Goal: Task Accomplishment & Management: Manage account settings

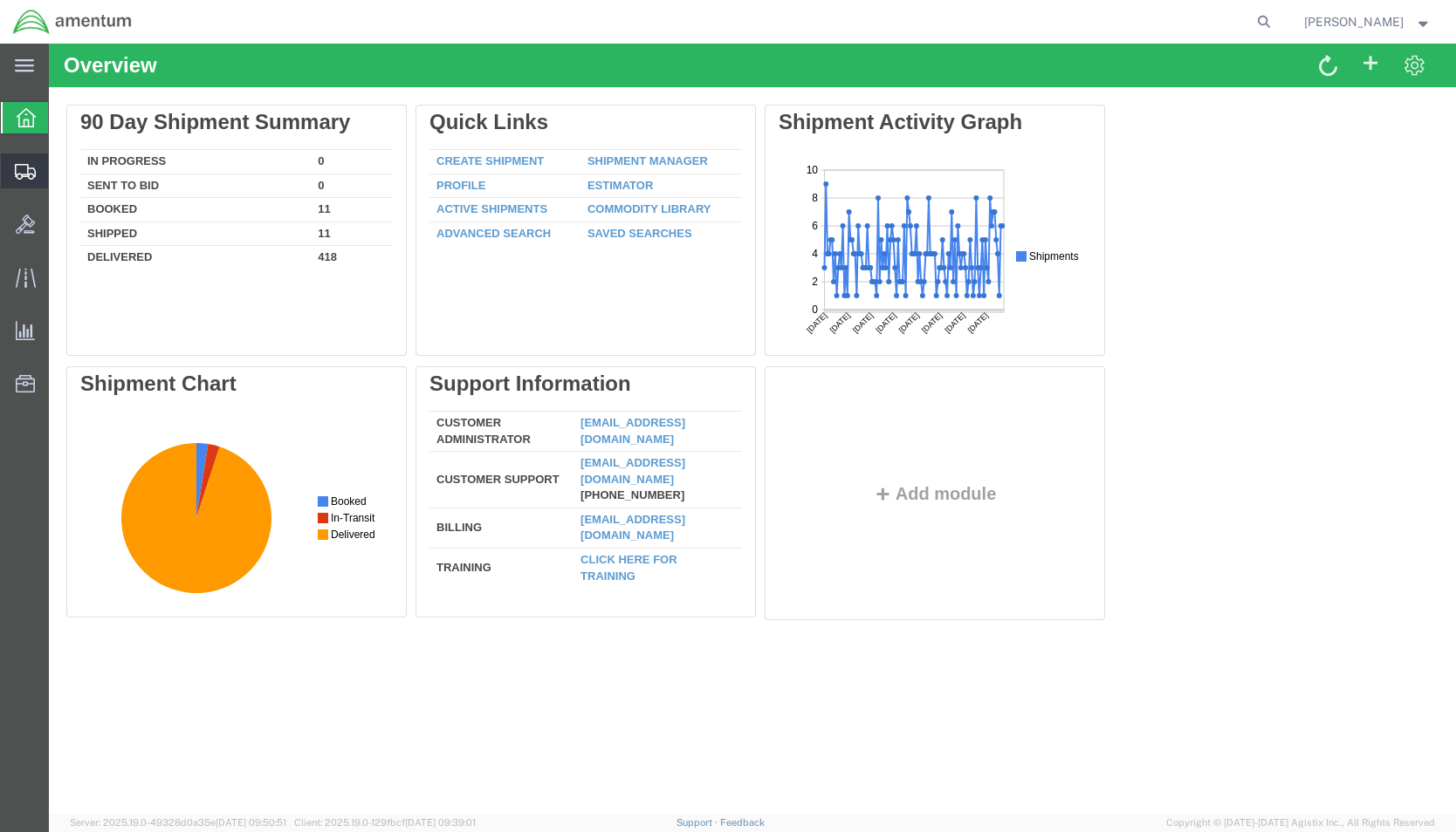
click at [0, 0] on span "Shipment Manager" at bounding box center [0, 0] width 0 height 0
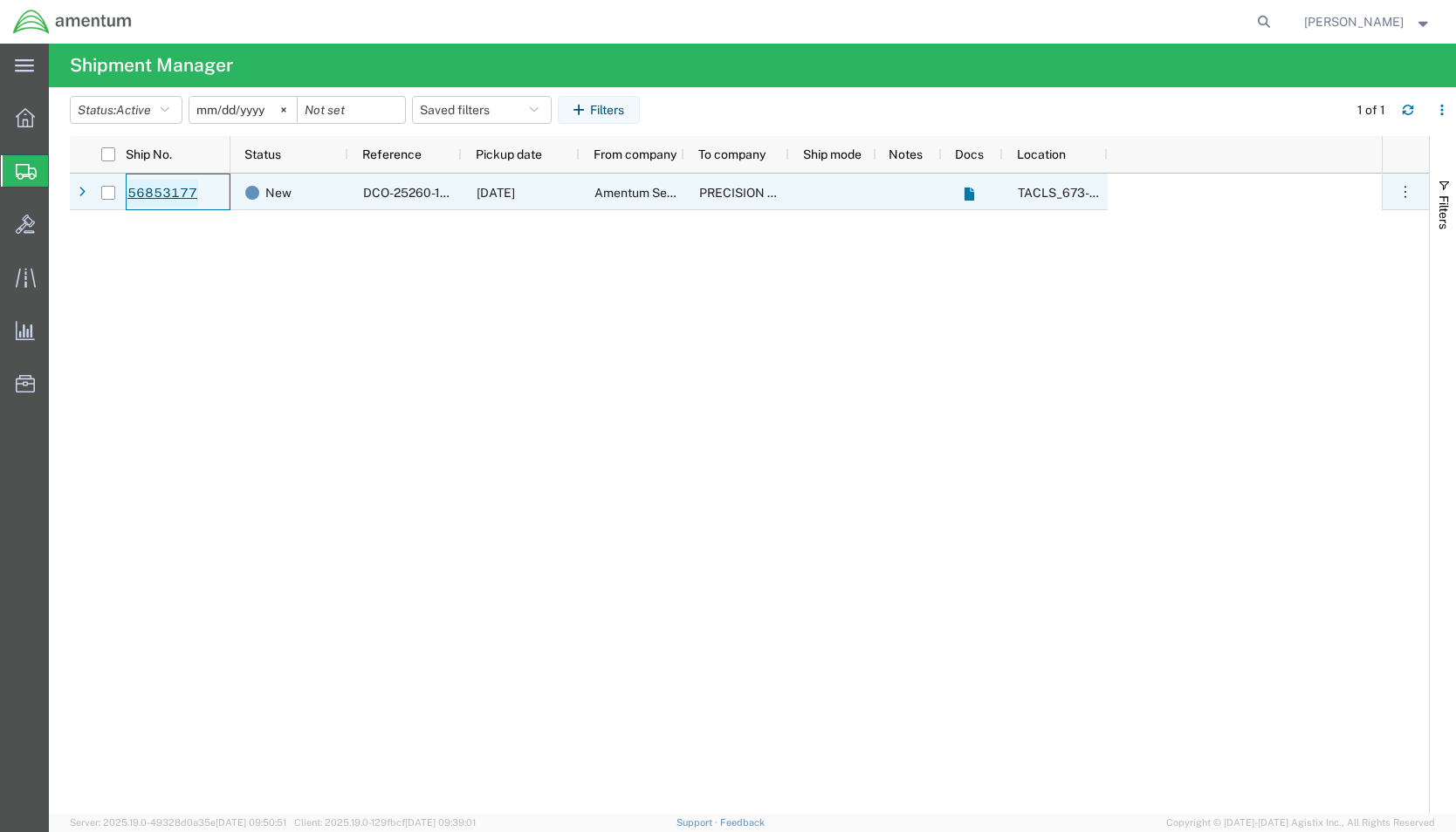
click at [141, 195] on link "56853177" at bounding box center [162, 193] width 71 height 28
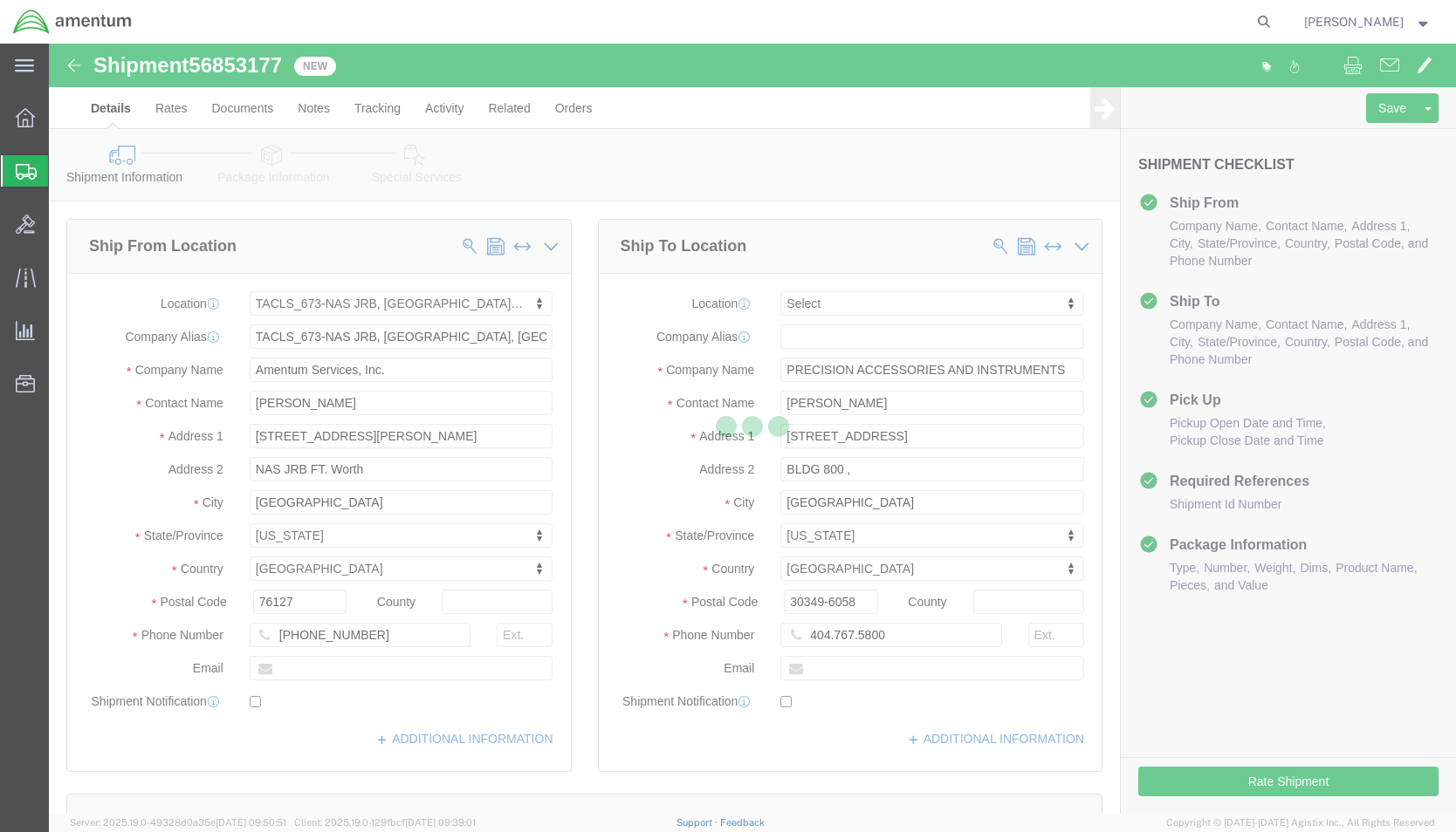
select select "42735"
select select
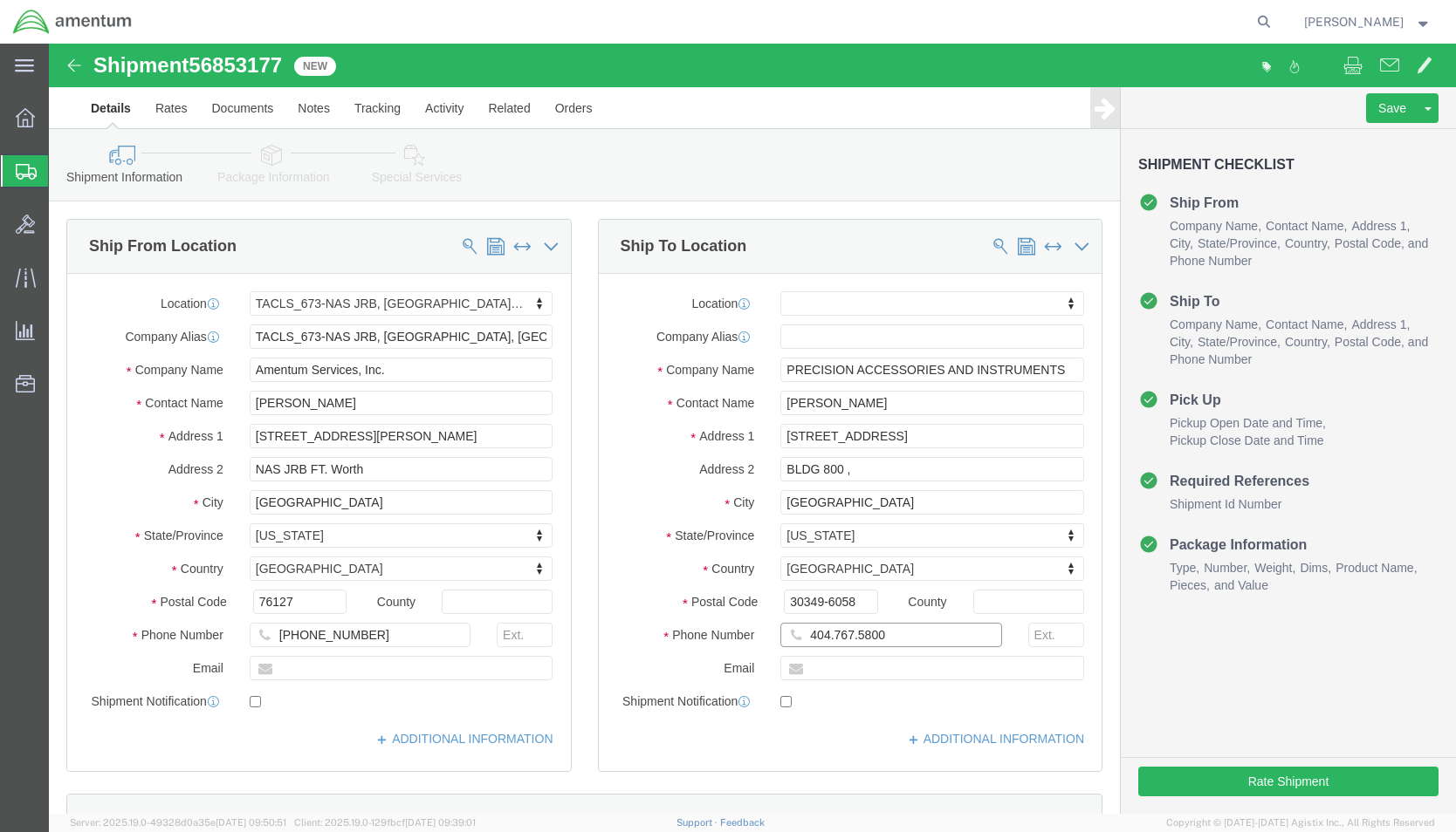
click input "404.767.5800"
drag, startPoint x: 774, startPoint y: 593, endPoint x: 774, endPoint y: 617, distance: 24.0
click input "404.767-5800"
type input "[PHONE_NUMBER]"
click input "BLDG 800 ,"
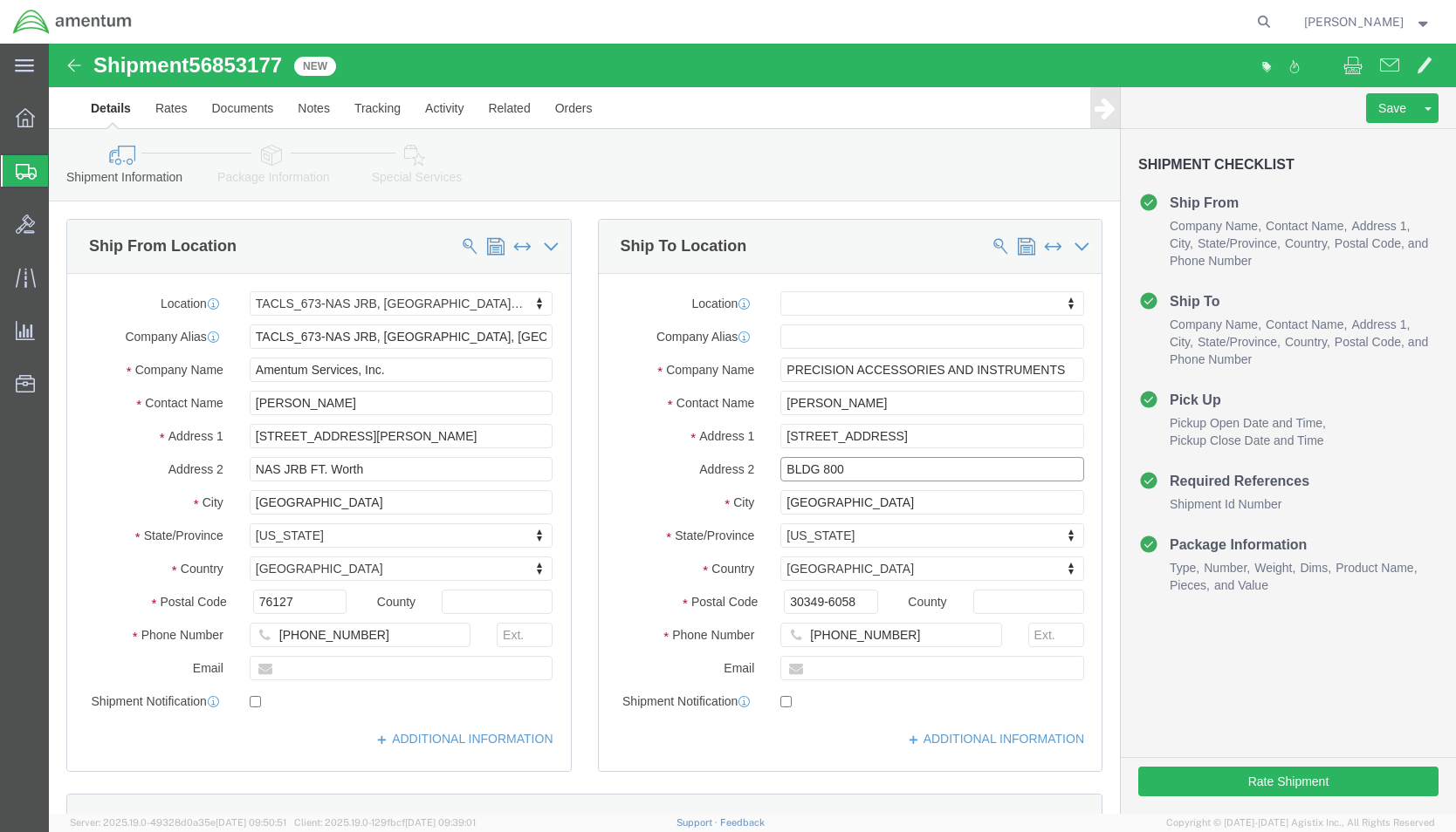
type input "BLDG 800"
click div "Ship To Location Location My Profile Location [PHONE_NUMBER] [PHONE_NUMBER] [PH…"
click div "Location My Profile Location [PHONE_NUMBER] [PHONE_NUMBER] [PHONE_NUMBER] [PHON…"
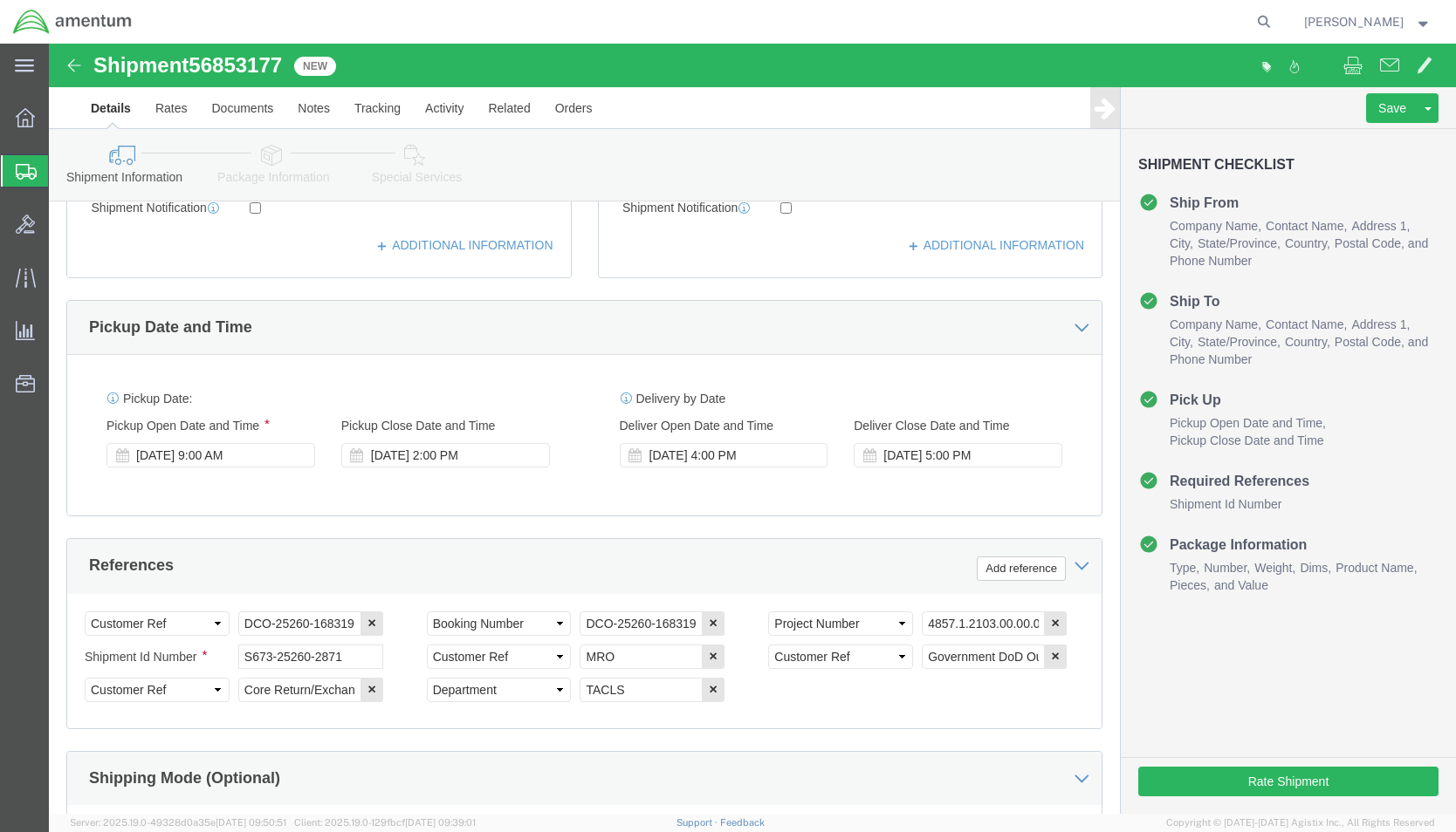
scroll to position [611, 0]
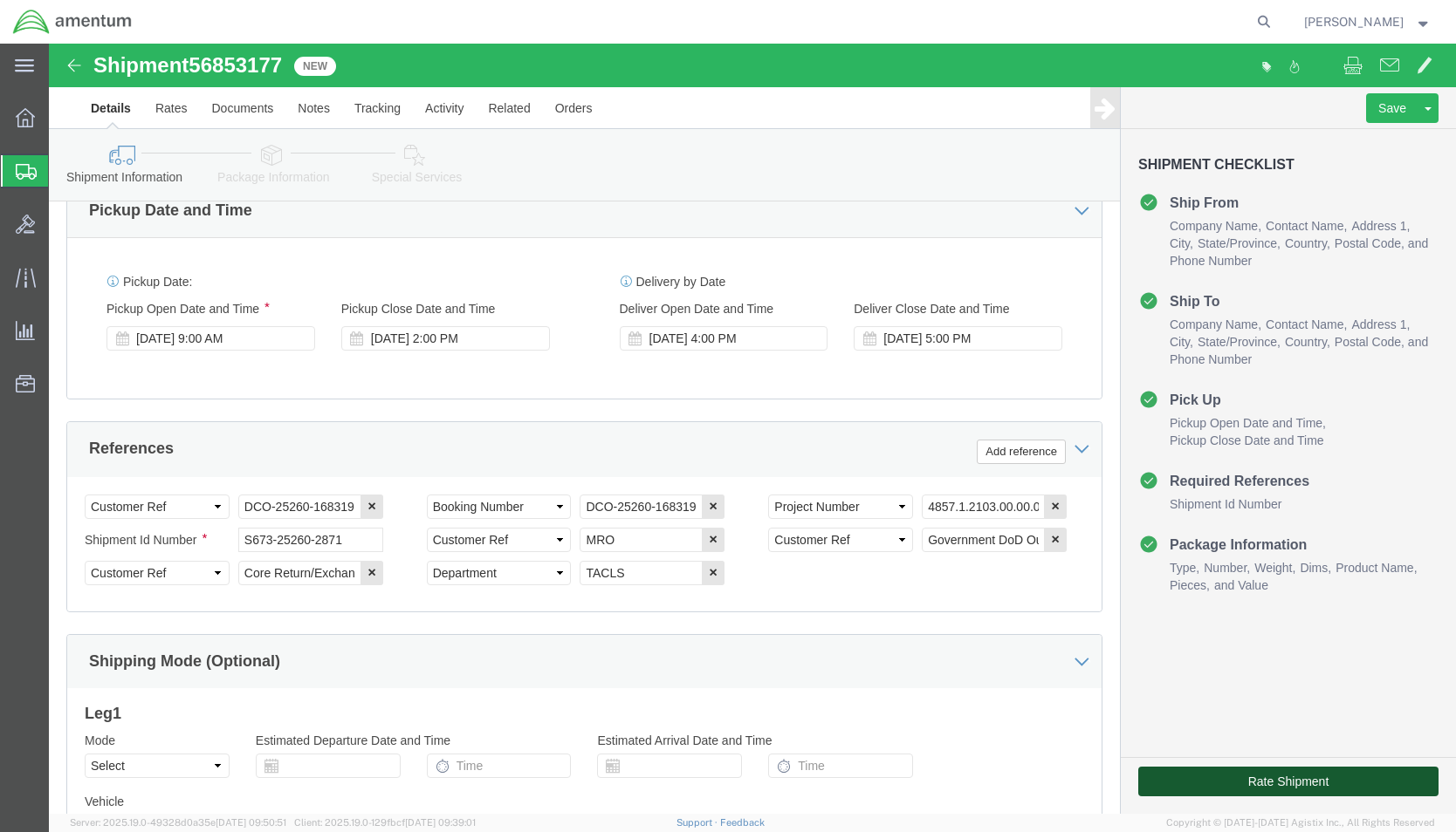
click button "Rate Shipment"
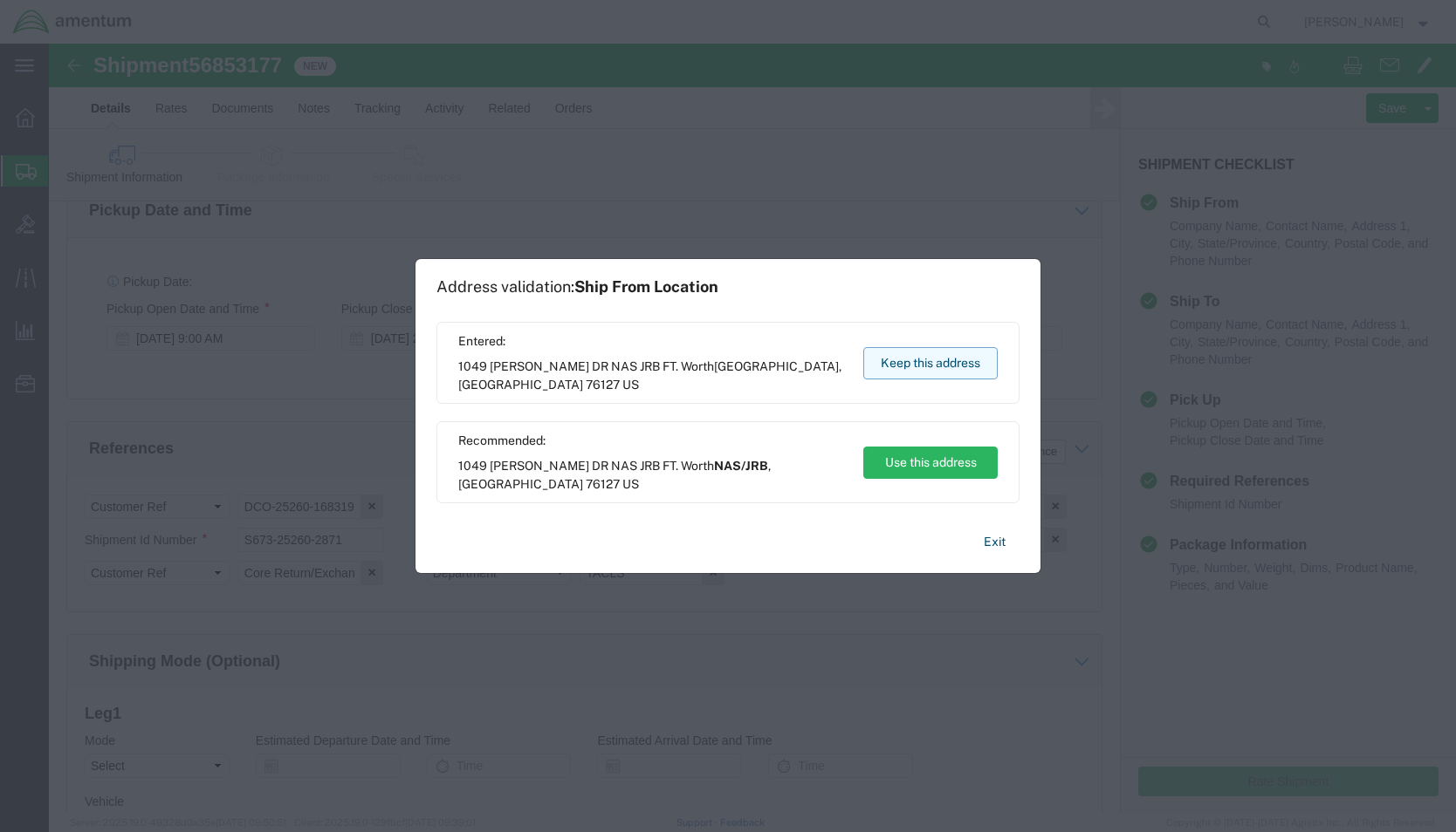
click at [907, 357] on button "Keep this address" at bounding box center [930, 363] width 134 height 33
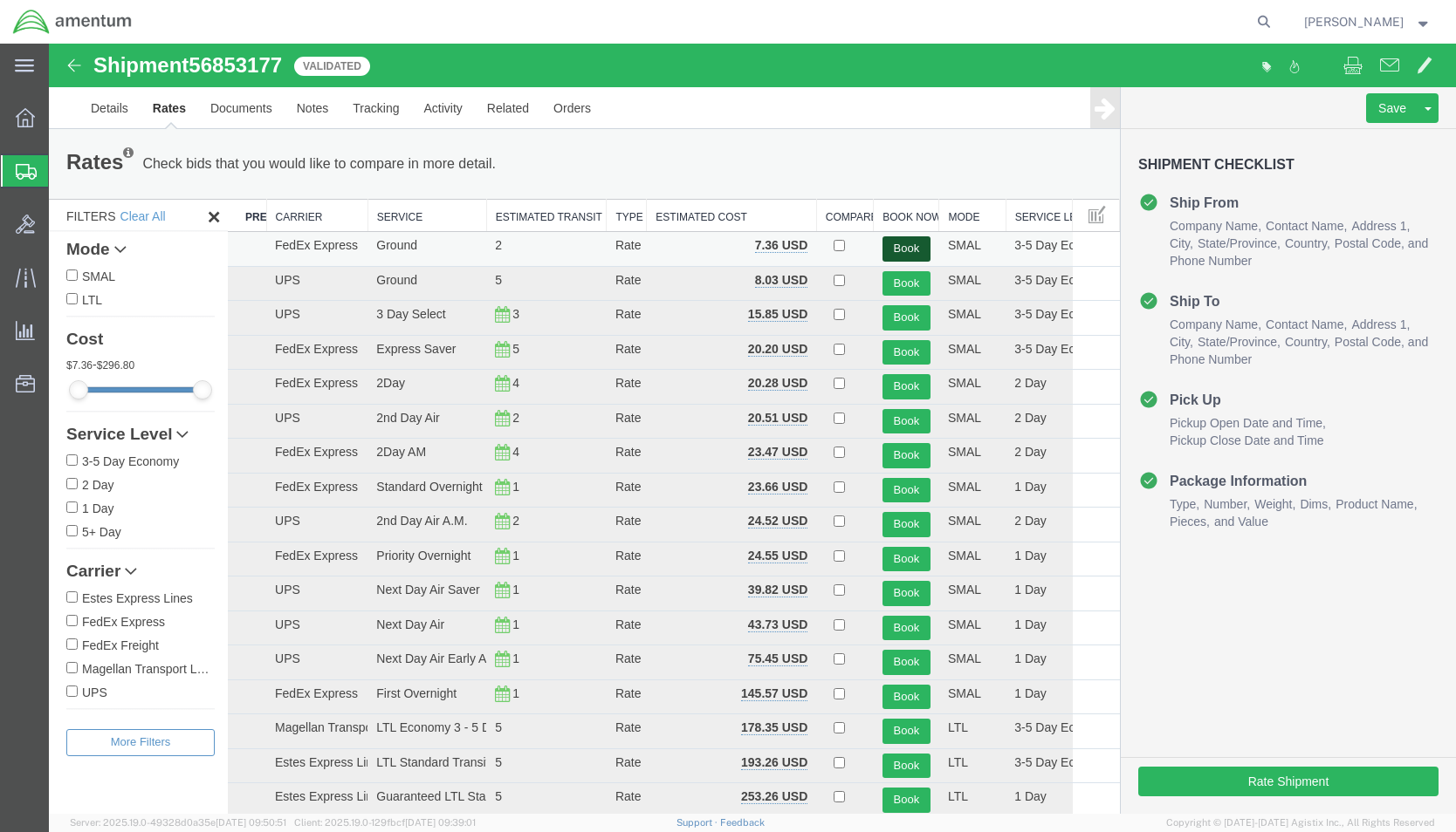
click at [905, 244] on button "Book" at bounding box center [906, 250] width 48 height 26
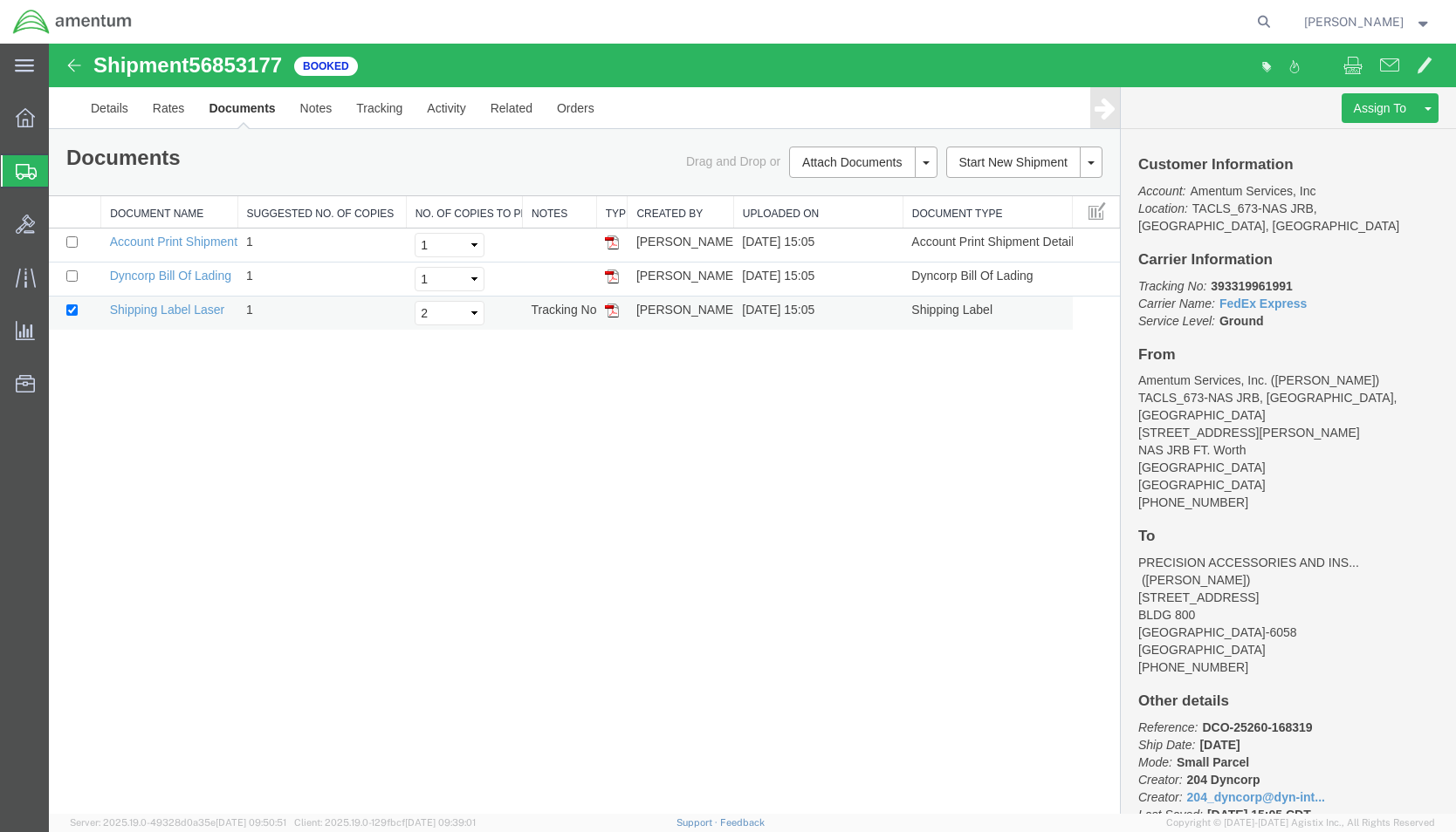
click at [606, 309] on img at bounding box center [612, 311] width 14 height 14
click at [21, 114] on icon at bounding box center [25, 117] width 19 height 19
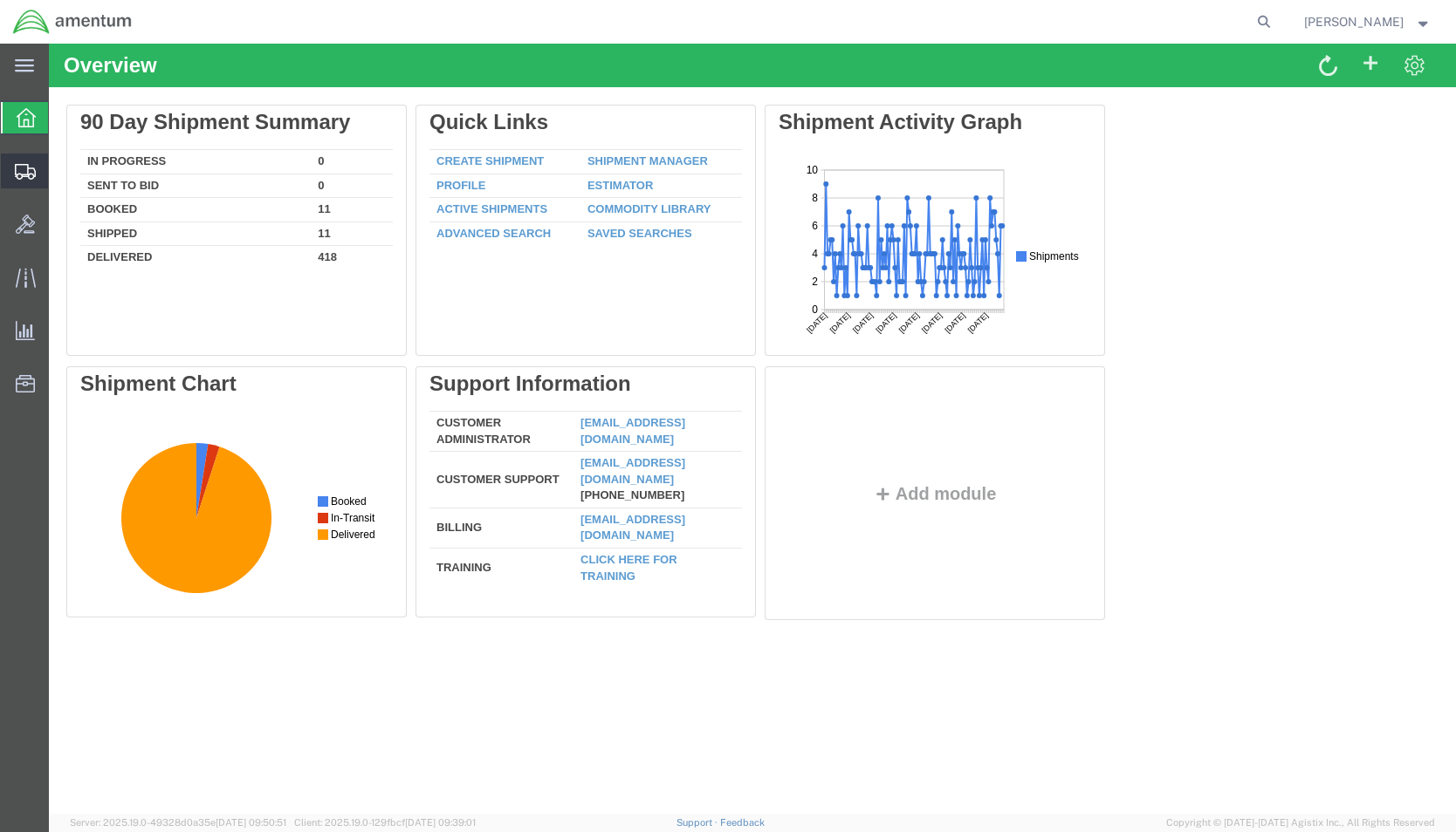
click at [0, 0] on span "Shipment Manager" at bounding box center [0, 0] width 0 height 0
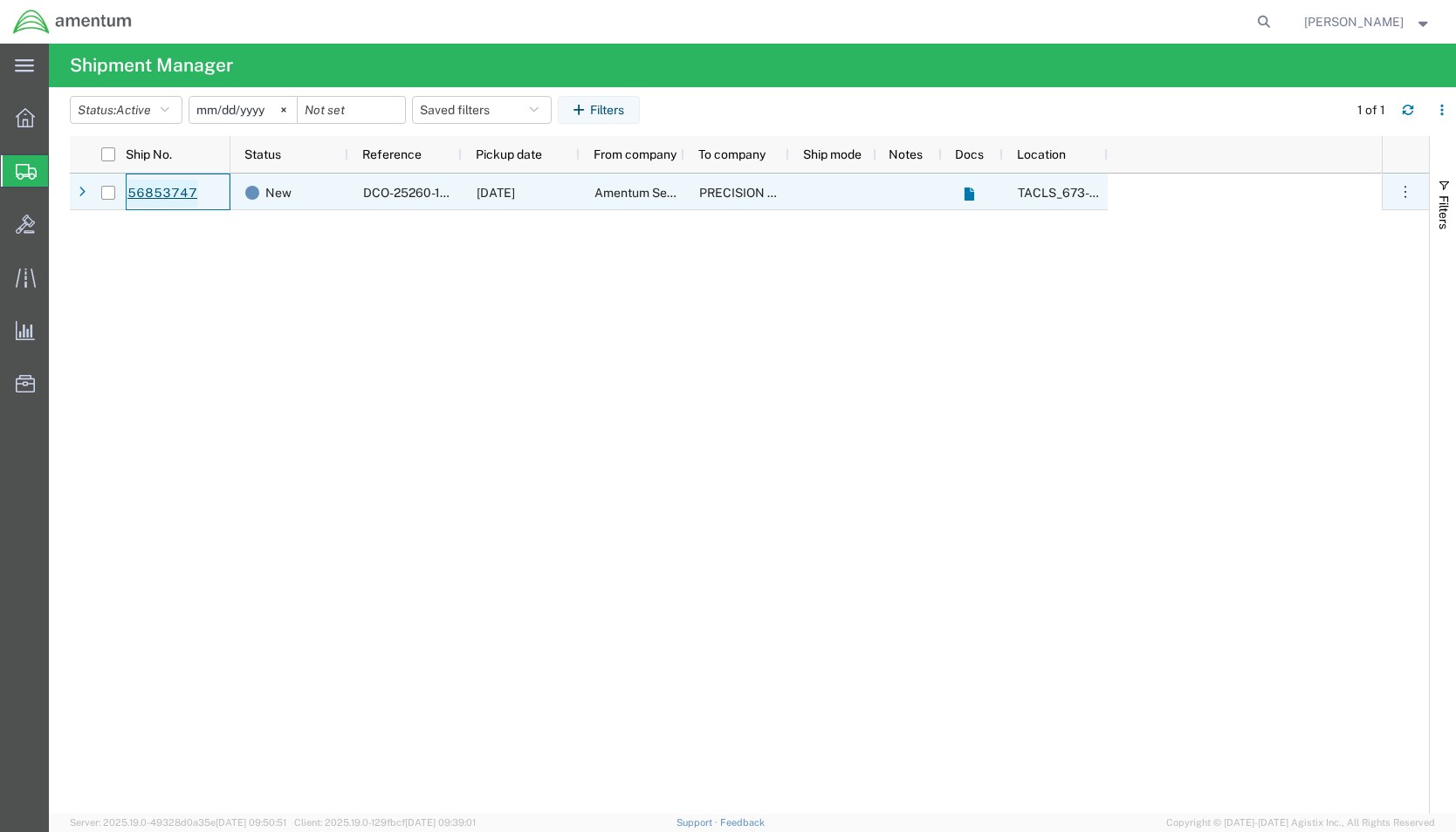
click at [177, 187] on link "56853747" at bounding box center [162, 193] width 71 height 28
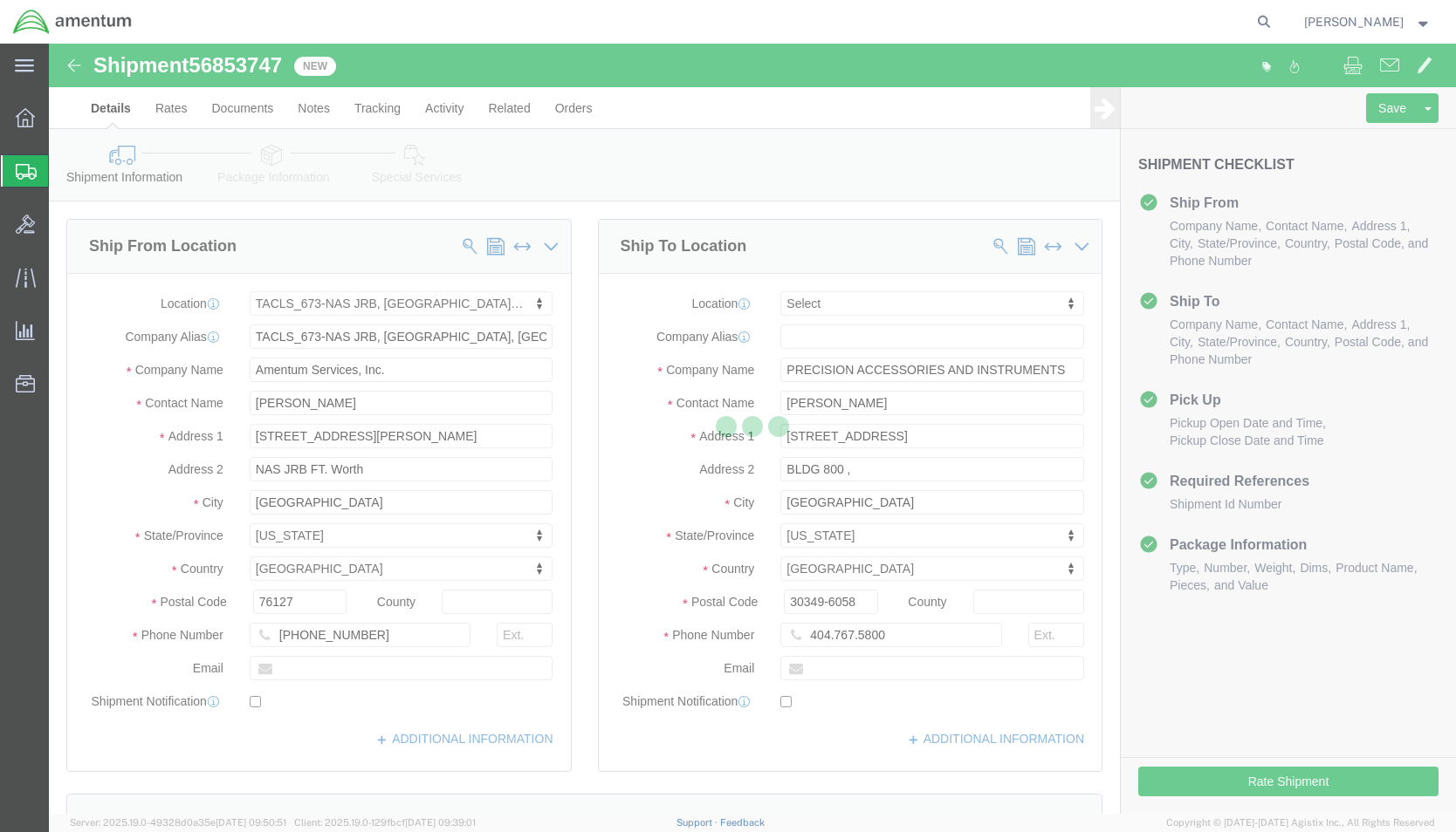
select select "42735"
select select
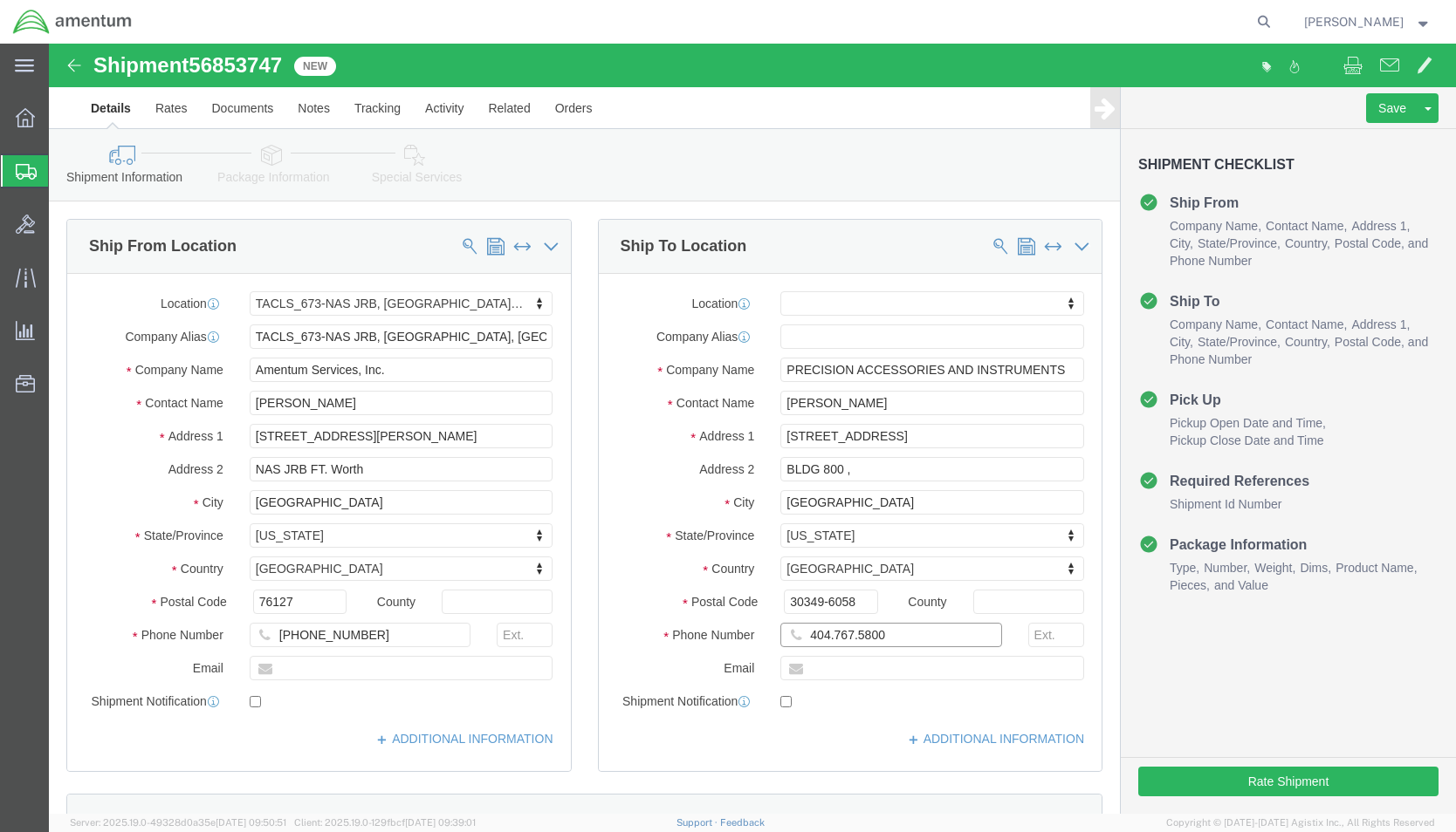
click input "404.767.5800"
drag, startPoint x: 775, startPoint y: 594, endPoint x: 793, endPoint y: 633, distance: 43.0
click input "404.767-5800"
click div "Location My Profile Location [PHONE_NUMBER] [PHONE_NUMBER] [PHONE_NUMBER] [PHON…"
click input "404.767-5800"
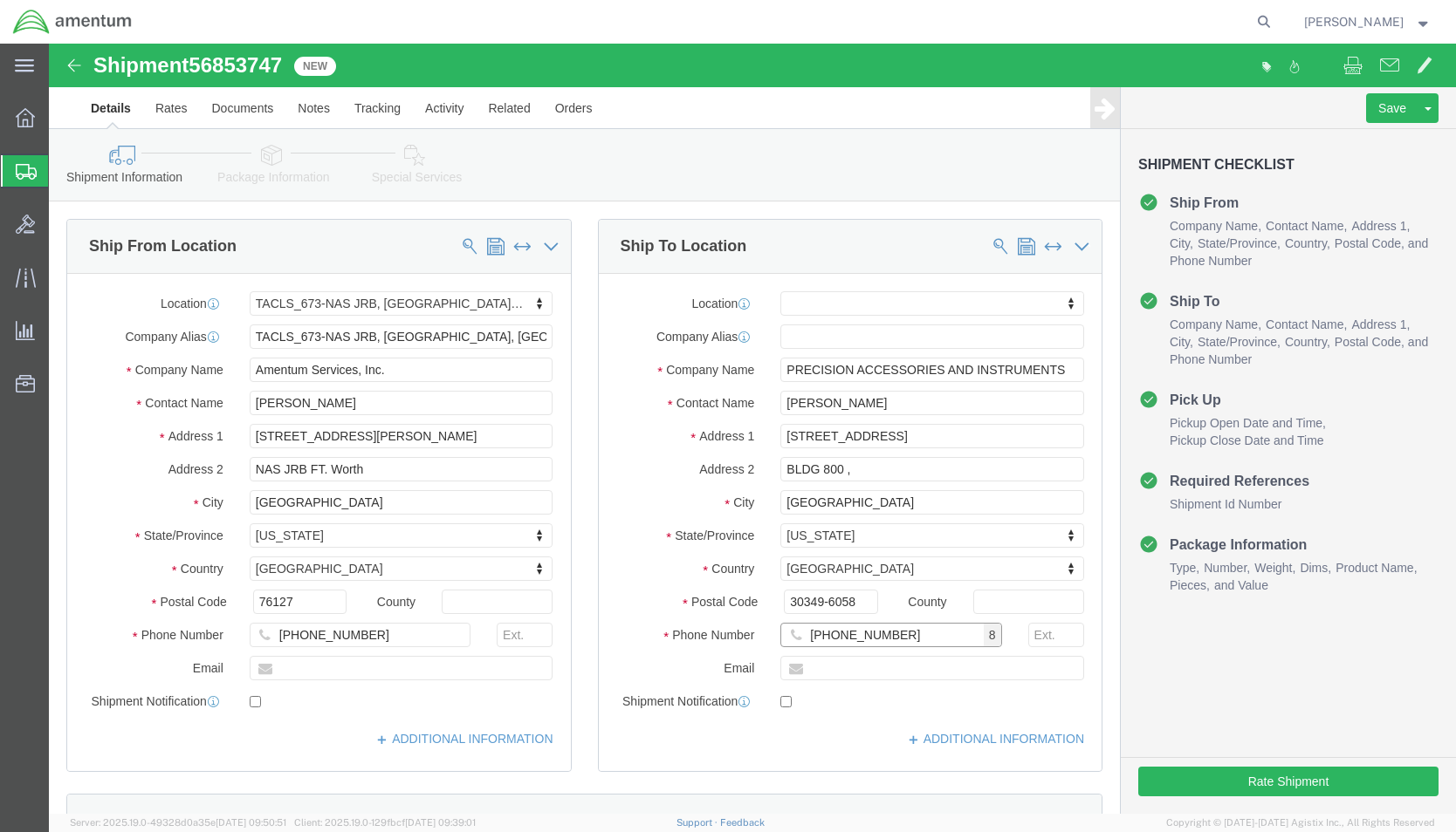
type input "[PHONE_NUMBER]"
click input "text"
click div "Ship To Location Location My Profile Location [PHONE_NUMBER] [PHONE_NUMBER] [PH…"
click input "BLDG 800 ,"
type input "BLDG 800"
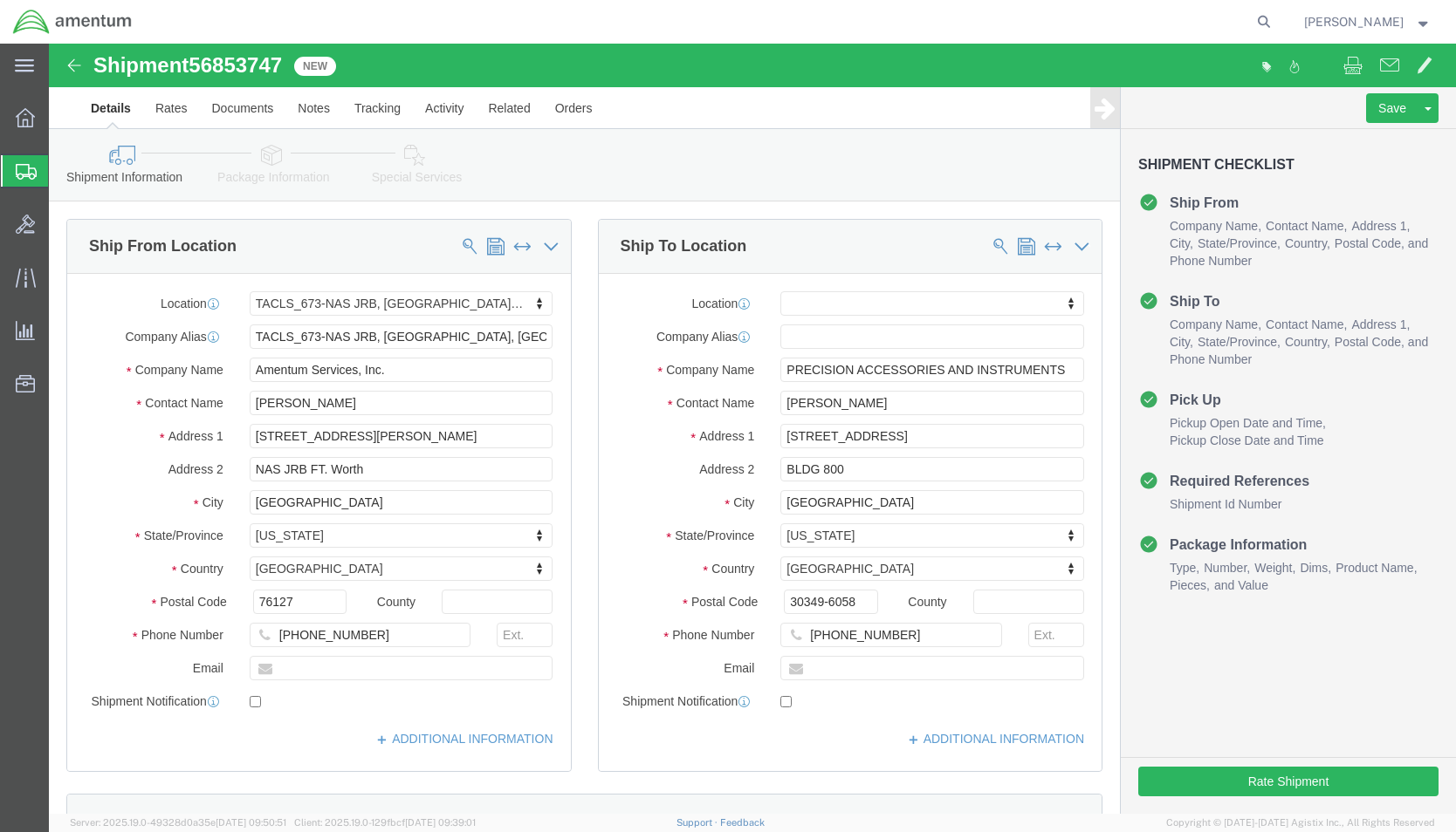
click div "Location My Profile Location [PHONE_NUMBER] [PHONE_NUMBER] [PHONE_NUMBER] [PHON…"
click button "Rate Shipment"
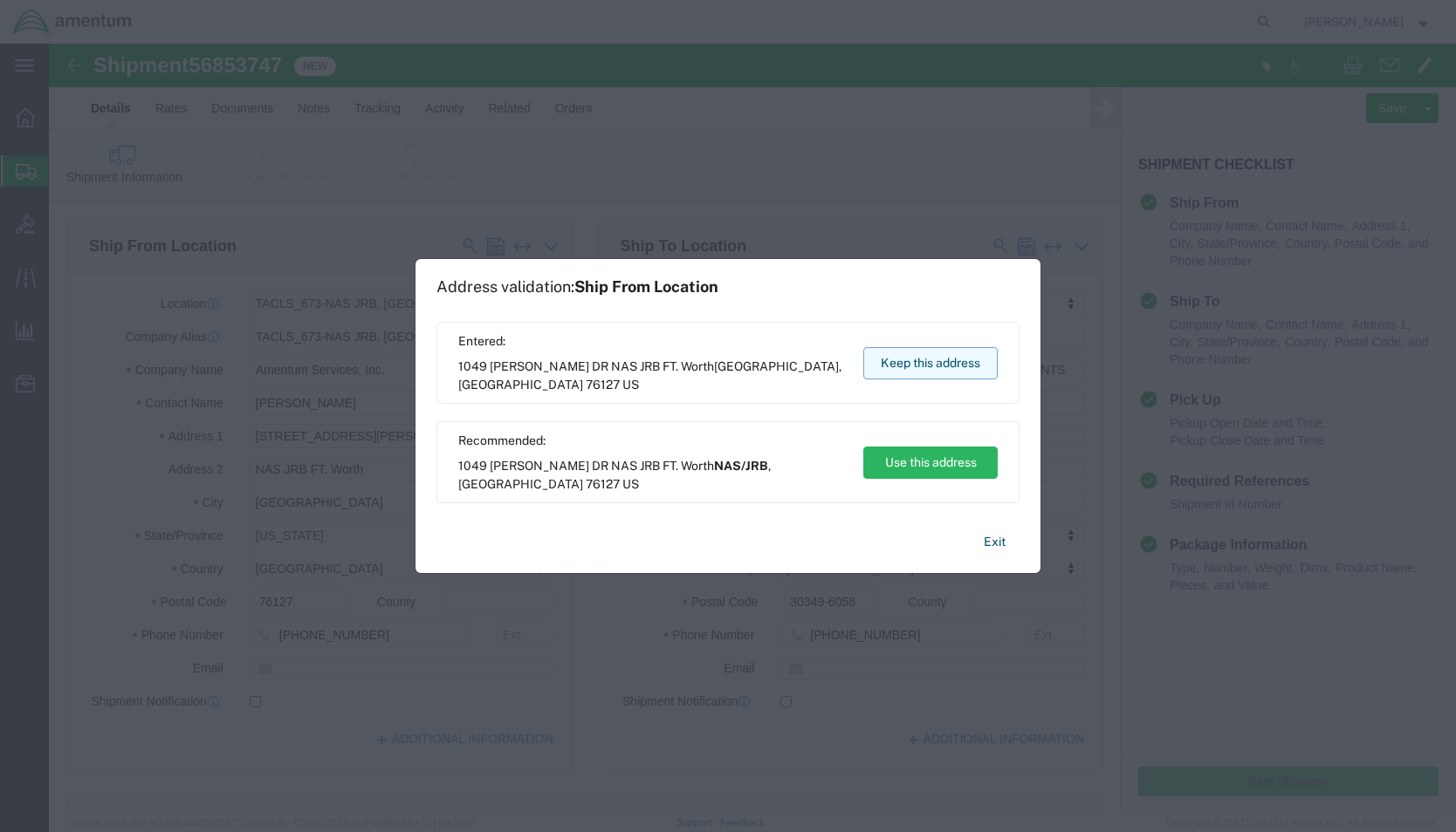
click at [881, 358] on button "Keep this address" at bounding box center [930, 363] width 134 height 33
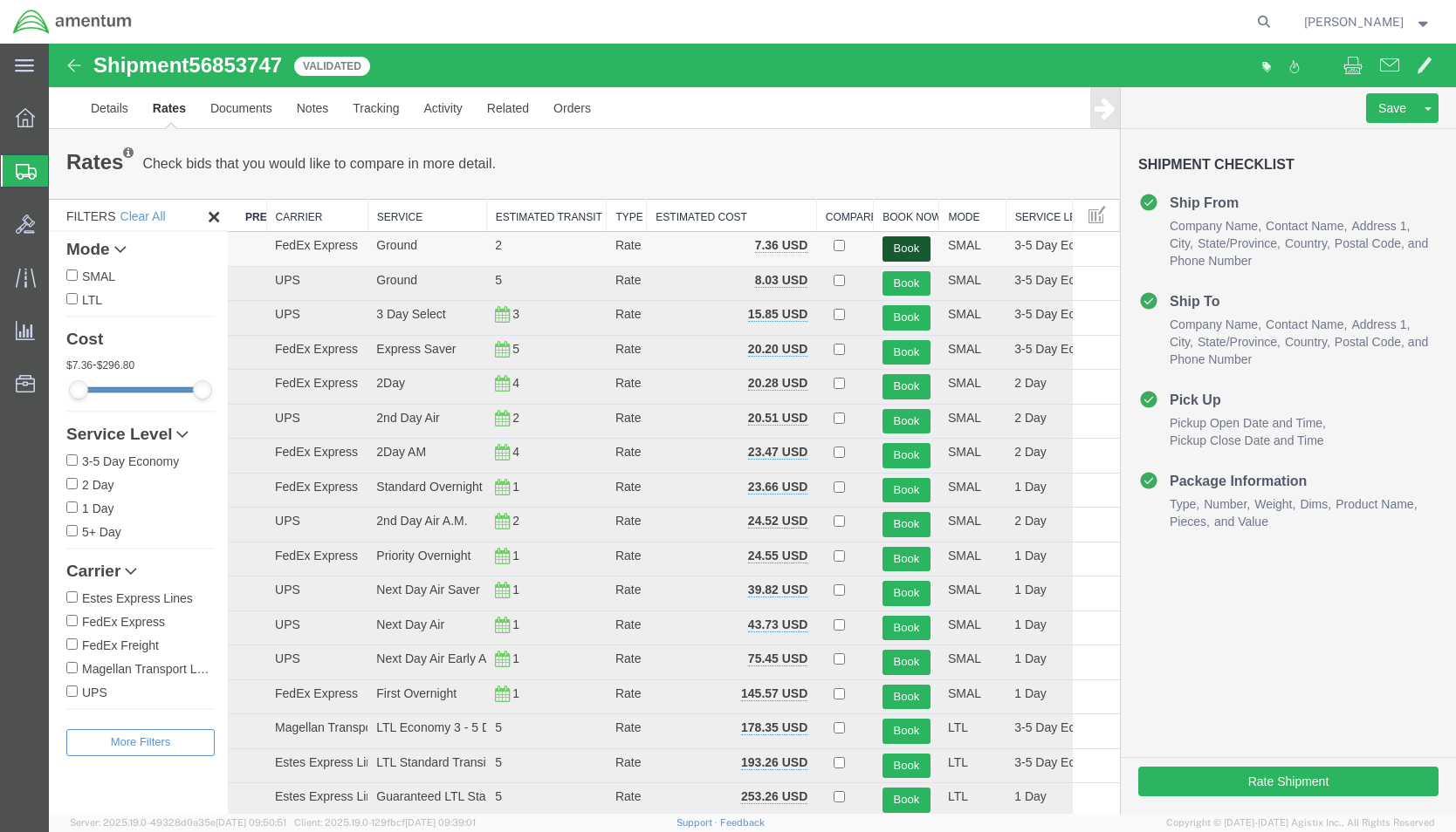
click at [897, 243] on button "Book" at bounding box center [906, 250] width 48 height 26
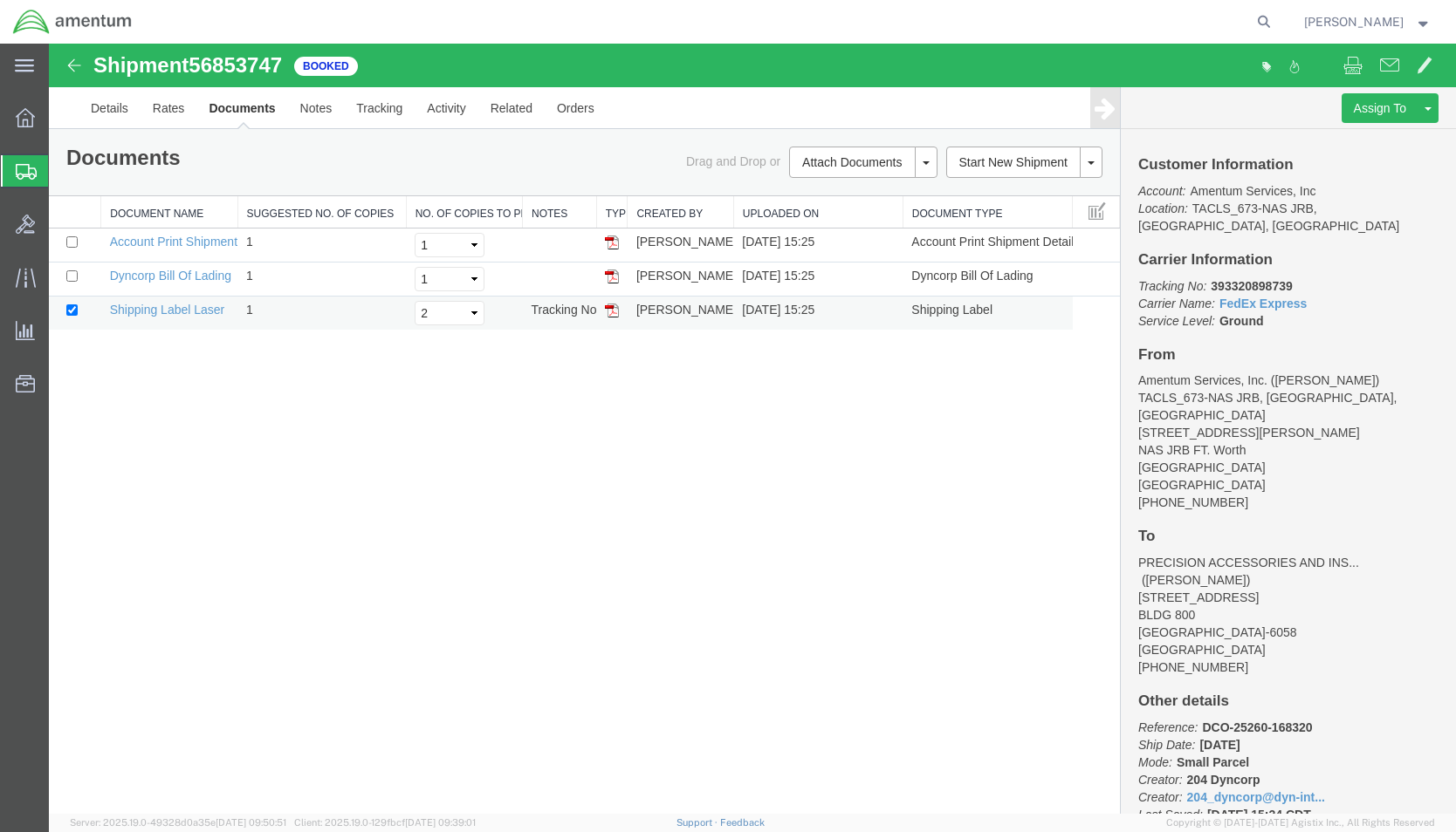
click at [613, 305] on img at bounding box center [612, 311] width 14 height 14
click at [115, 102] on link "Details" at bounding box center [110, 108] width 62 height 41
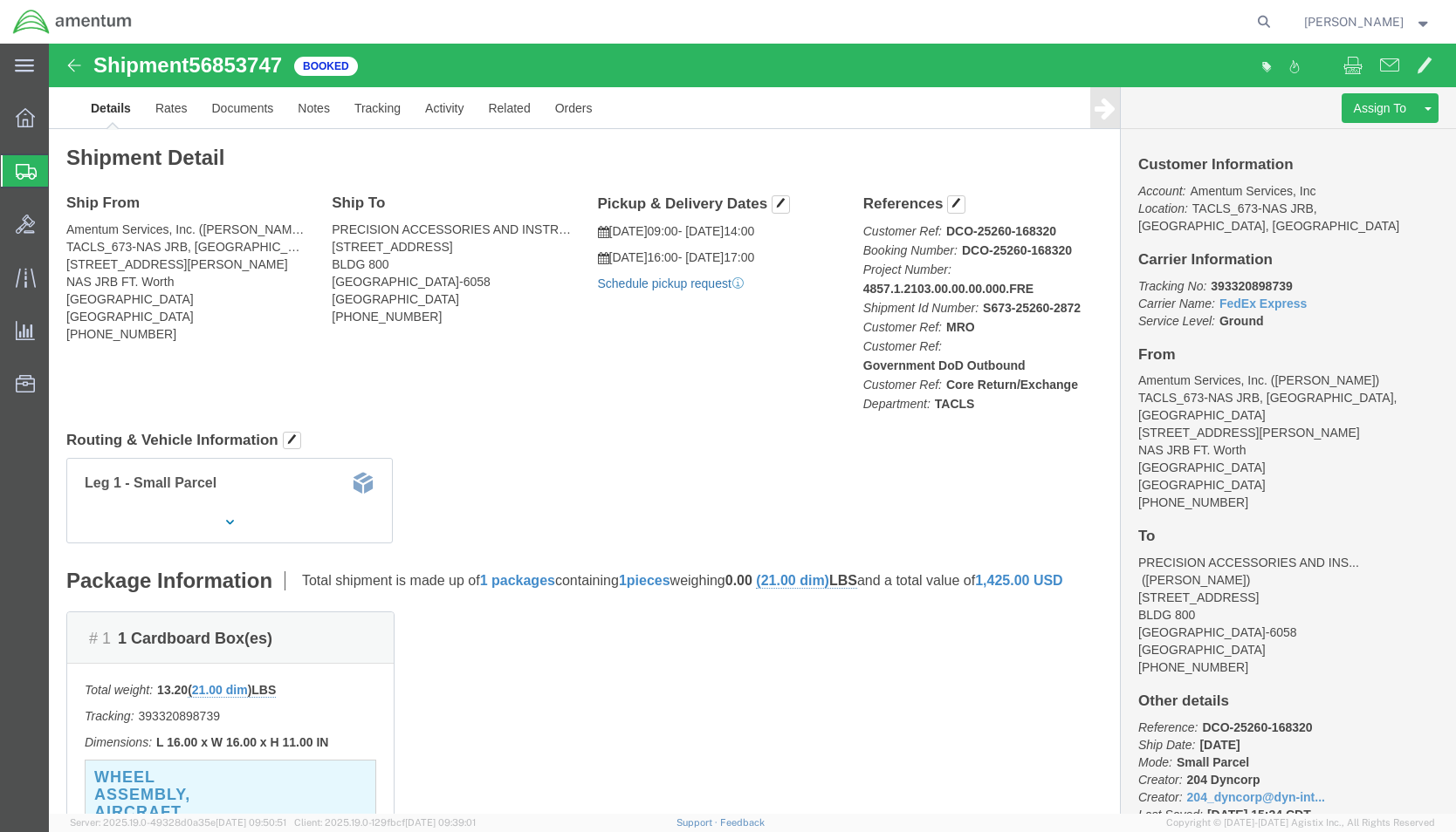
click link "Schedule pickup request"
click at [1419, 22] on strong "button" at bounding box center [1423, 22] width 16 height 6
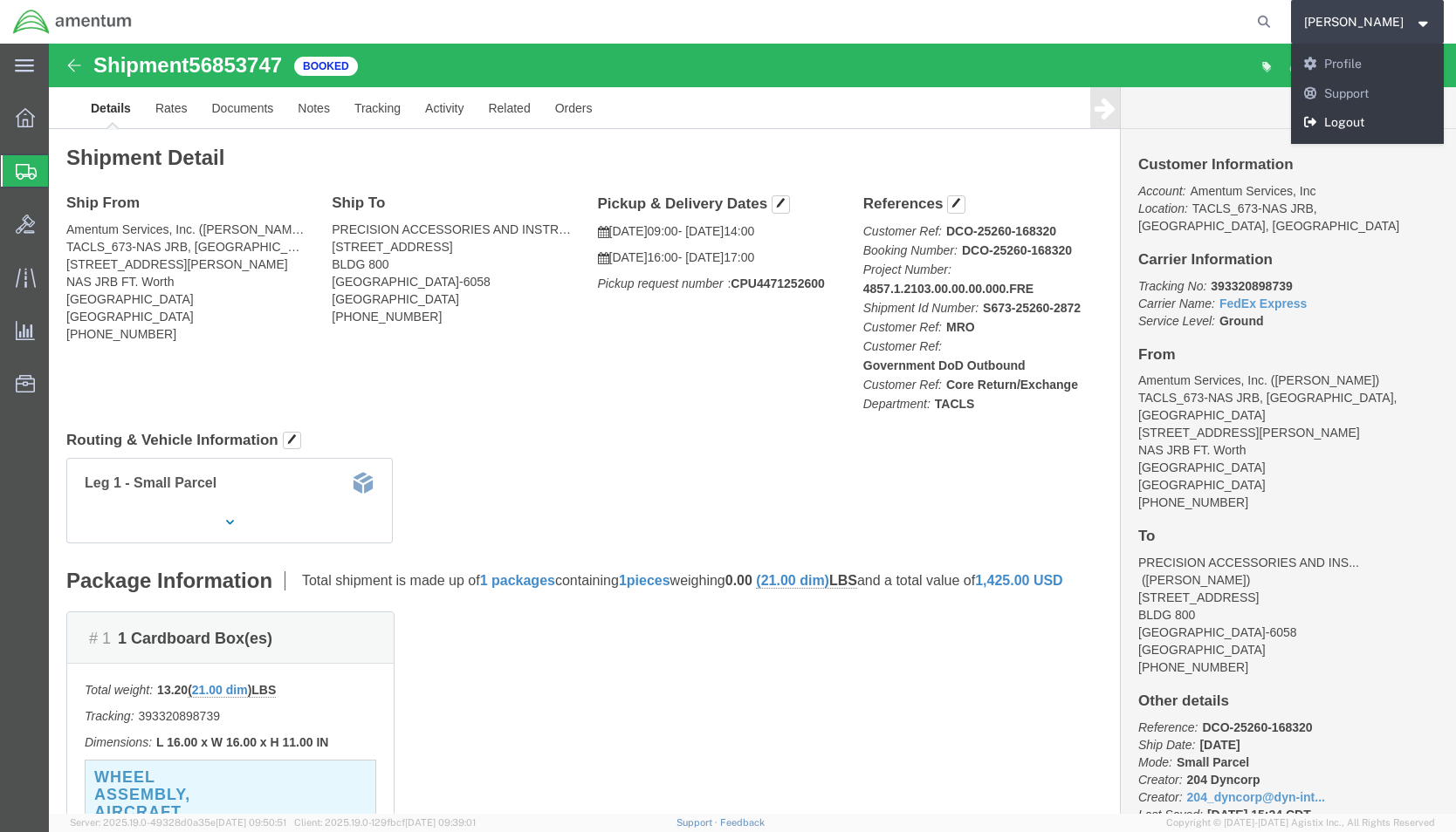
click at [1367, 122] on link "Logout" at bounding box center [1368, 123] width 154 height 30
